Goal: Check status: Check status

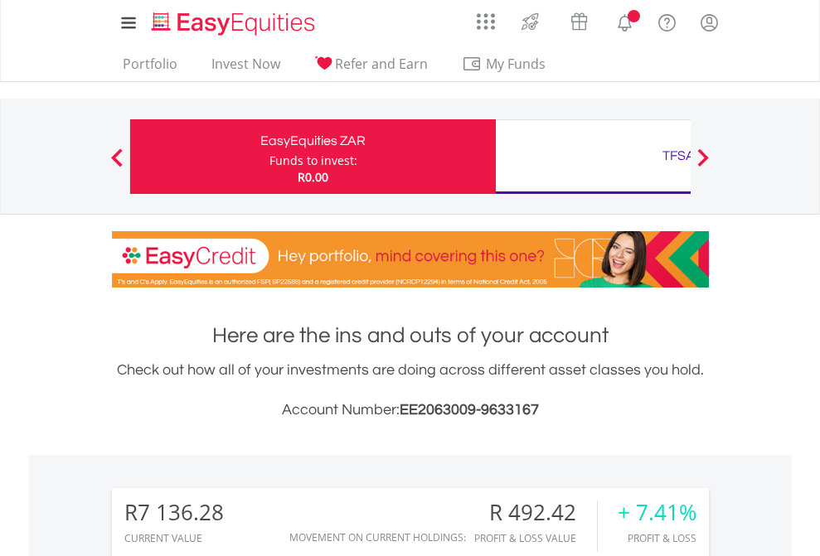
scroll to position [159, 260]
click at [269, 157] on div "Funds to invest:" at bounding box center [313, 160] width 88 height 17
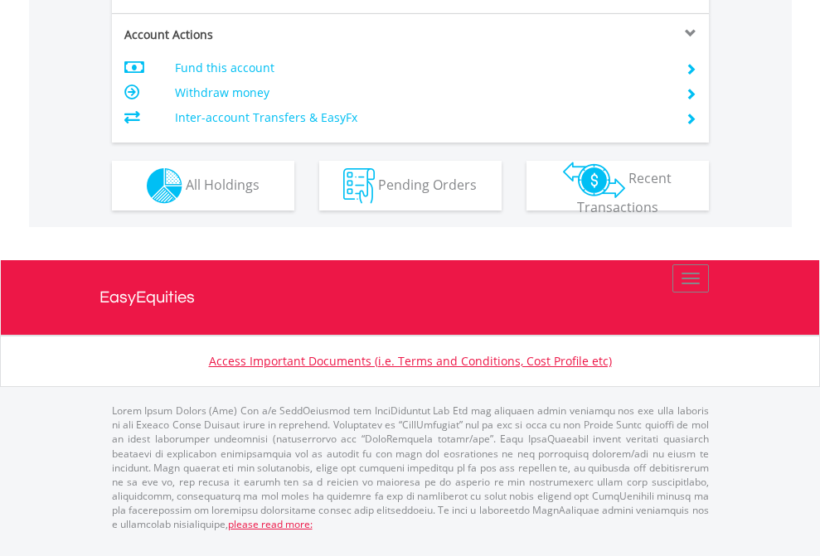
scroll to position [1446, 0]
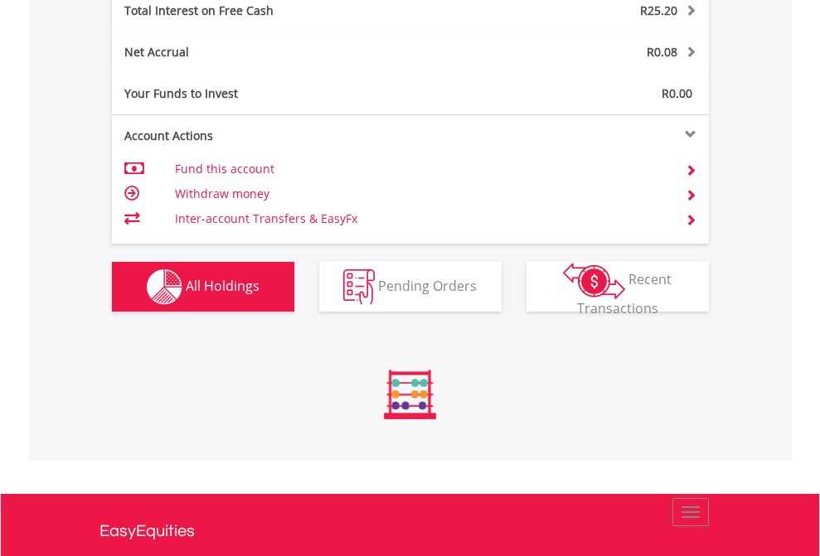
scroll to position [1909, 0]
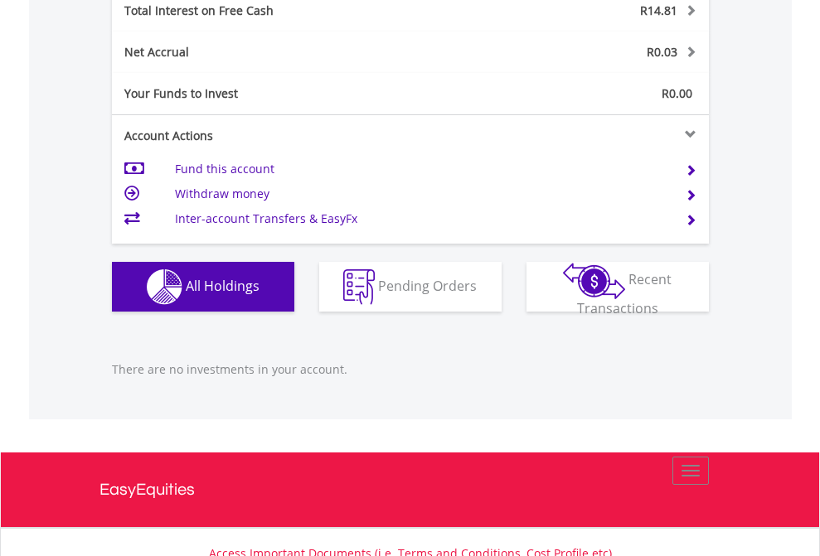
scroll to position [1713, 0]
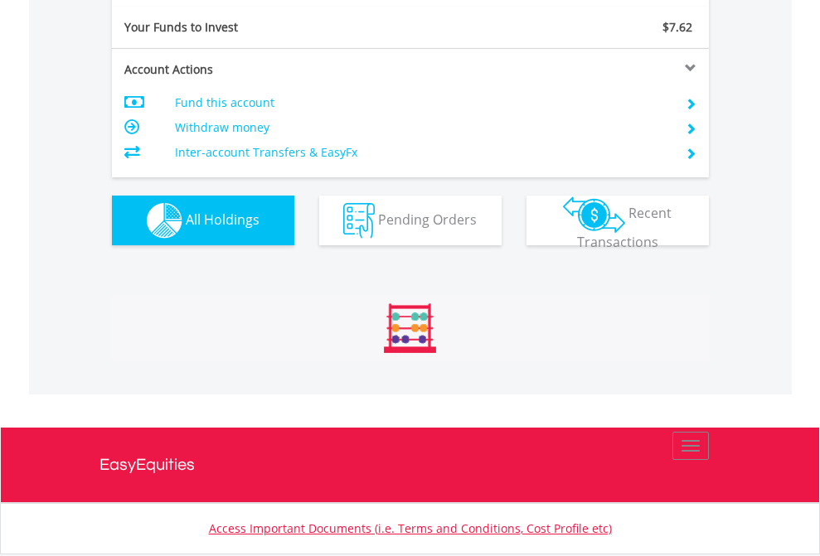
scroll to position [1843, 0]
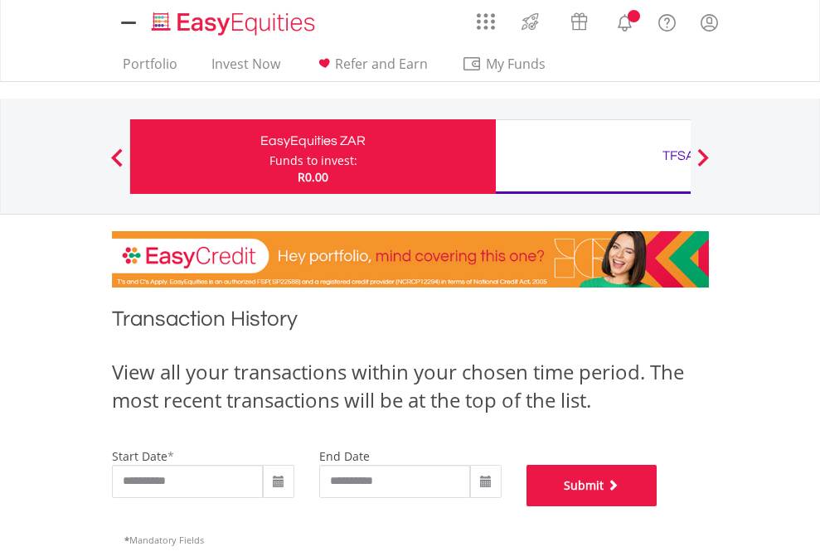
click at [657, 506] on button "Submit" at bounding box center [591, 485] width 131 height 41
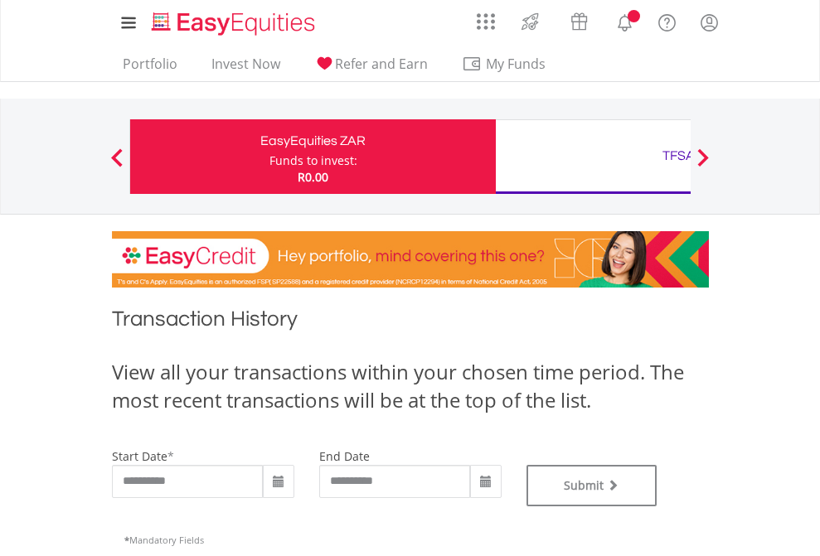
click at [593, 157] on div "TFSA" at bounding box center [679, 155] width 346 height 23
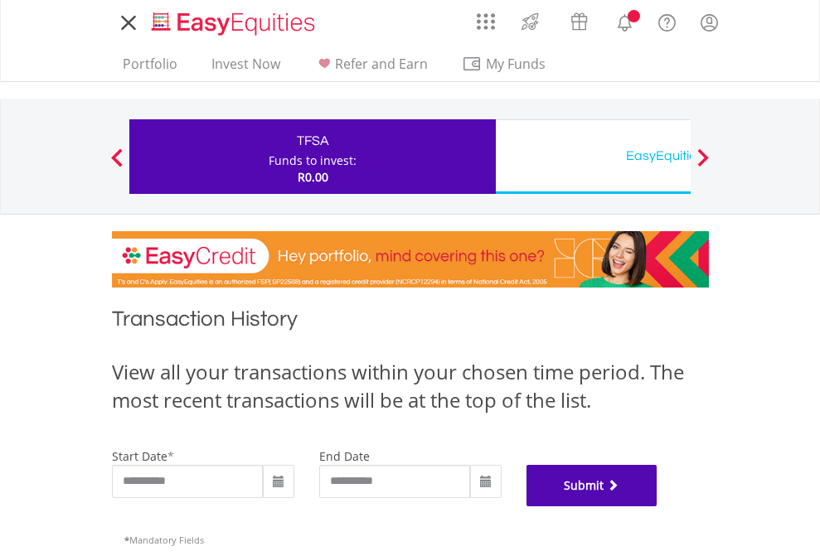
click at [657, 506] on button "Submit" at bounding box center [591, 485] width 131 height 41
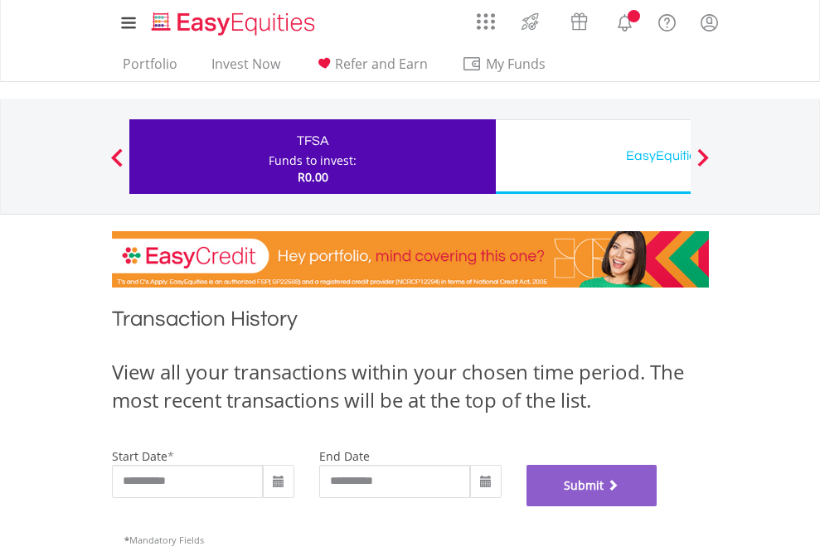
scroll to position [672, 0]
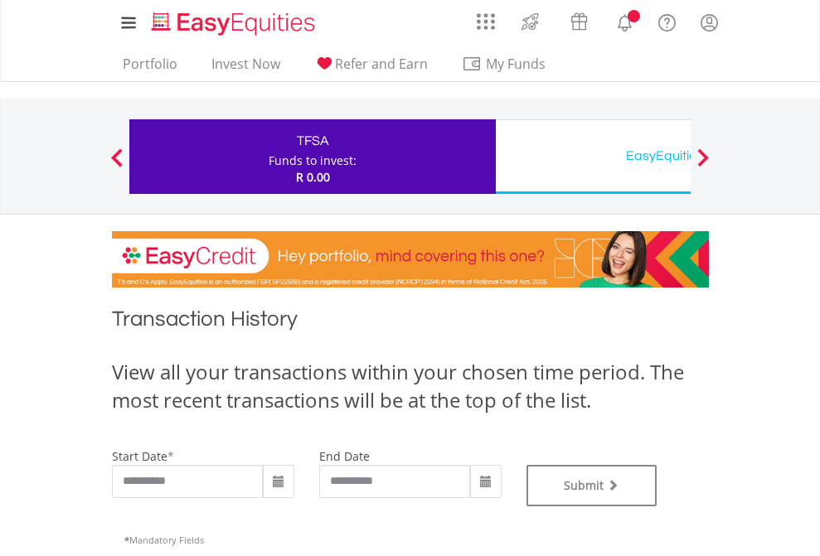
click at [593, 157] on div "EasyEquities USD" at bounding box center [679, 155] width 346 height 23
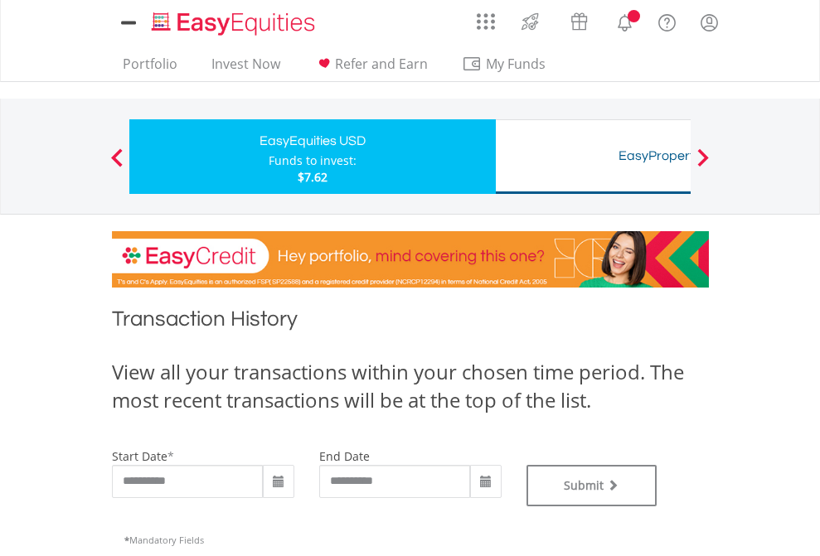
type input "**********"
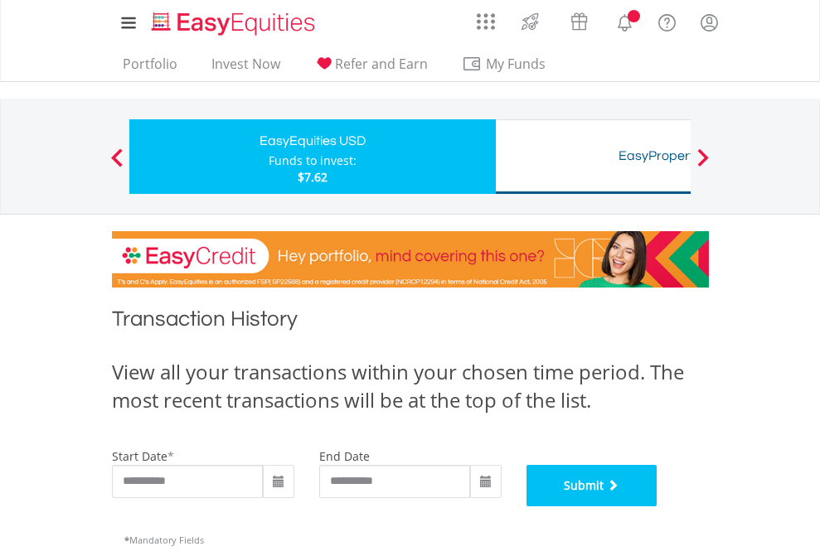
click at [657, 506] on button "Submit" at bounding box center [591, 485] width 131 height 41
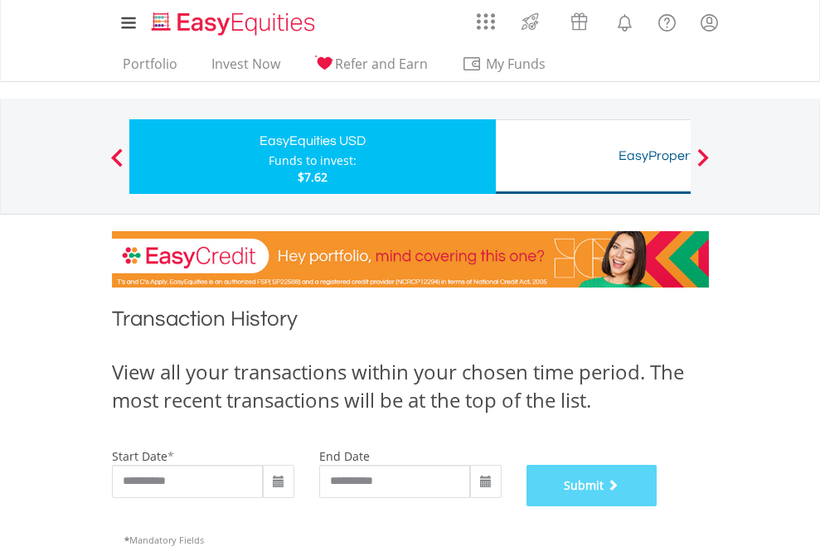
scroll to position [672, 0]
